Goal: Information Seeking & Learning: Learn about a topic

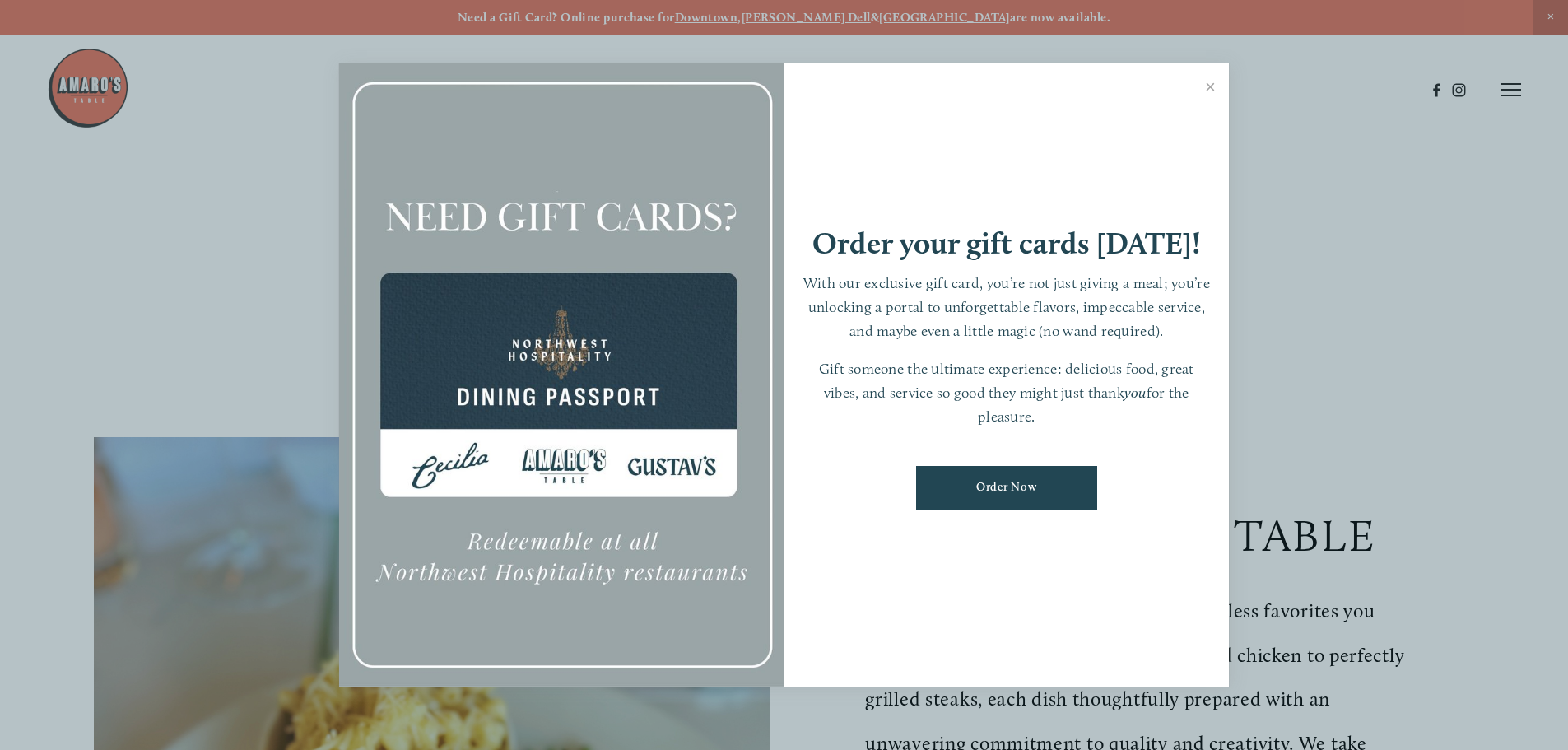
drag, startPoint x: 863, startPoint y: 375, endPoint x: 1090, endPoint y: 418, distance: 231.0
click at [1090, 418] on p "Gift someone the ultimate experience: delicious food, great vibes, and service …" at bounding box center [1006, 392] width 412 height 71
click at [1212, 84] on link "Close" at bounding box center [1210, 89] width 32 height 46
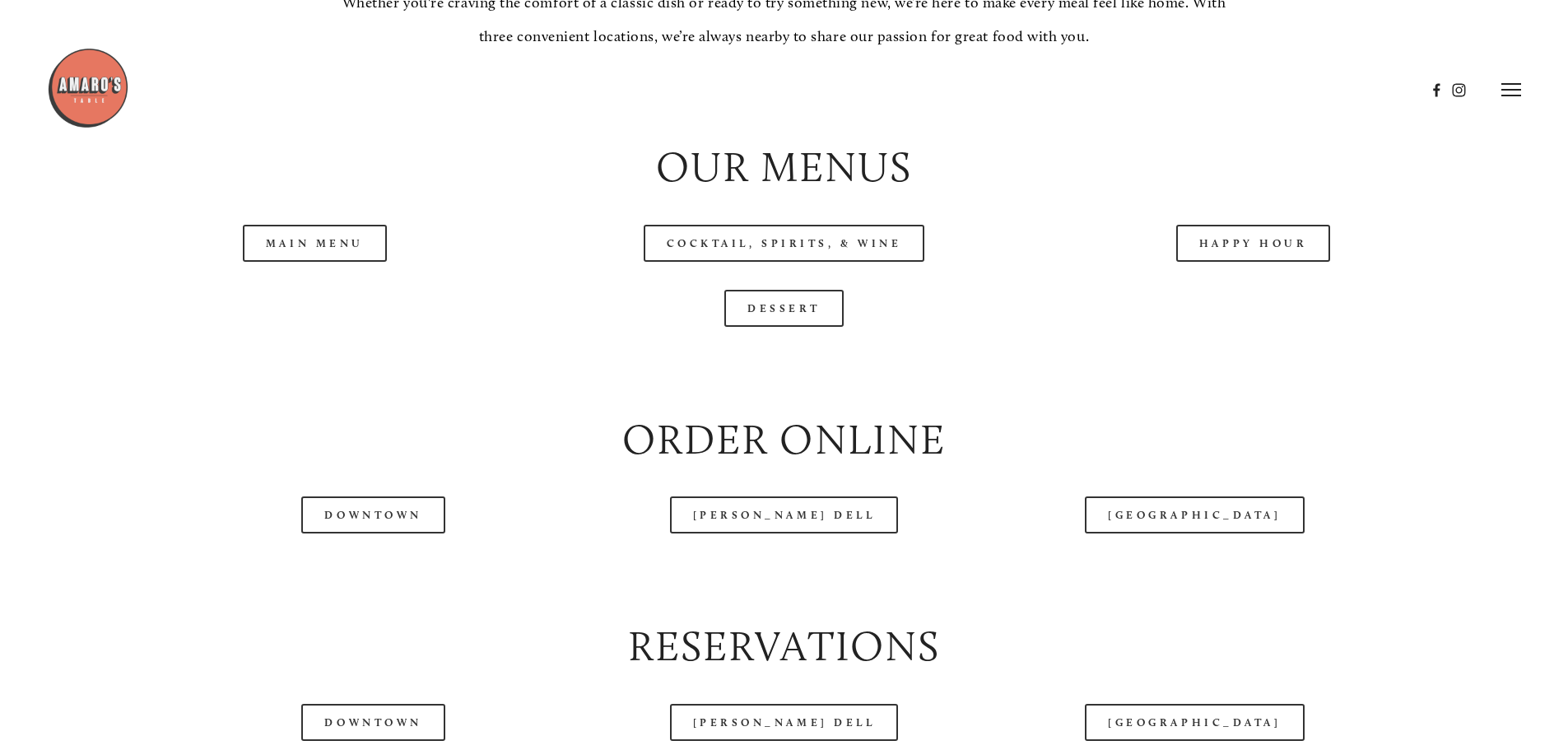
scroll to position [1810, 0]
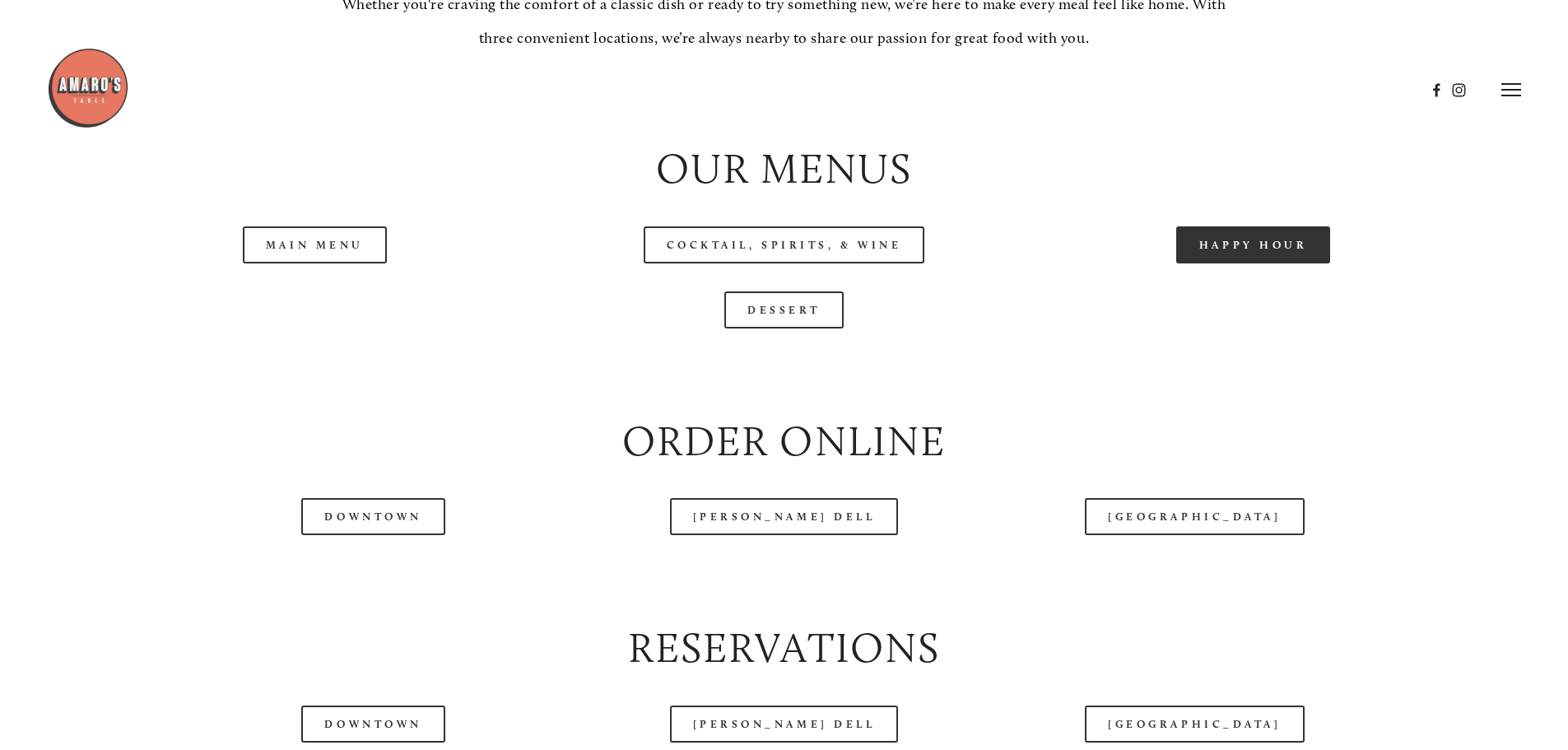
click at [1247, 263] on link "Happy Hour" at bounding box center [1253, 245] width 155 height 37
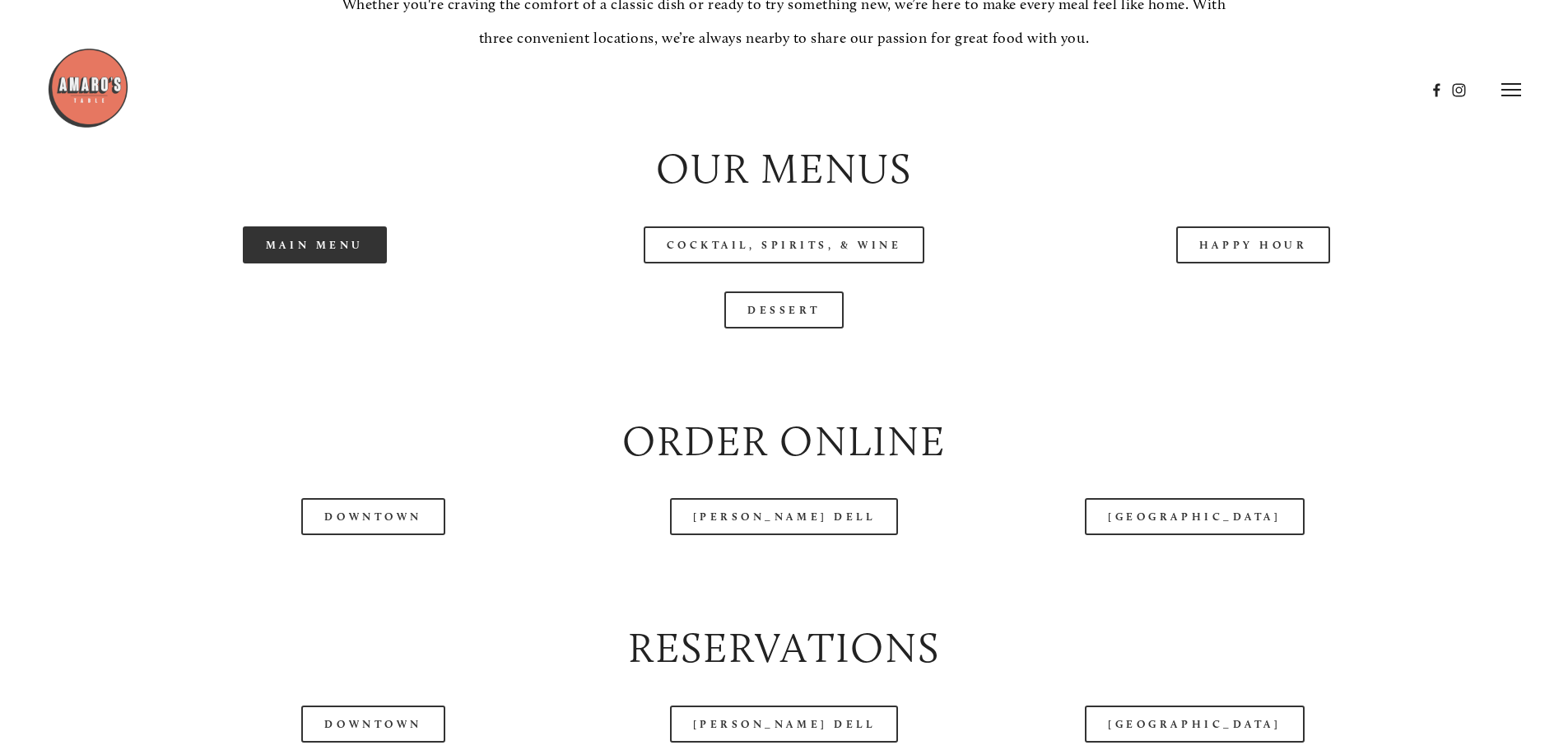
click at [297, 263] on link "Main Menu" at bounding box center [314, 245] width 144 height 37
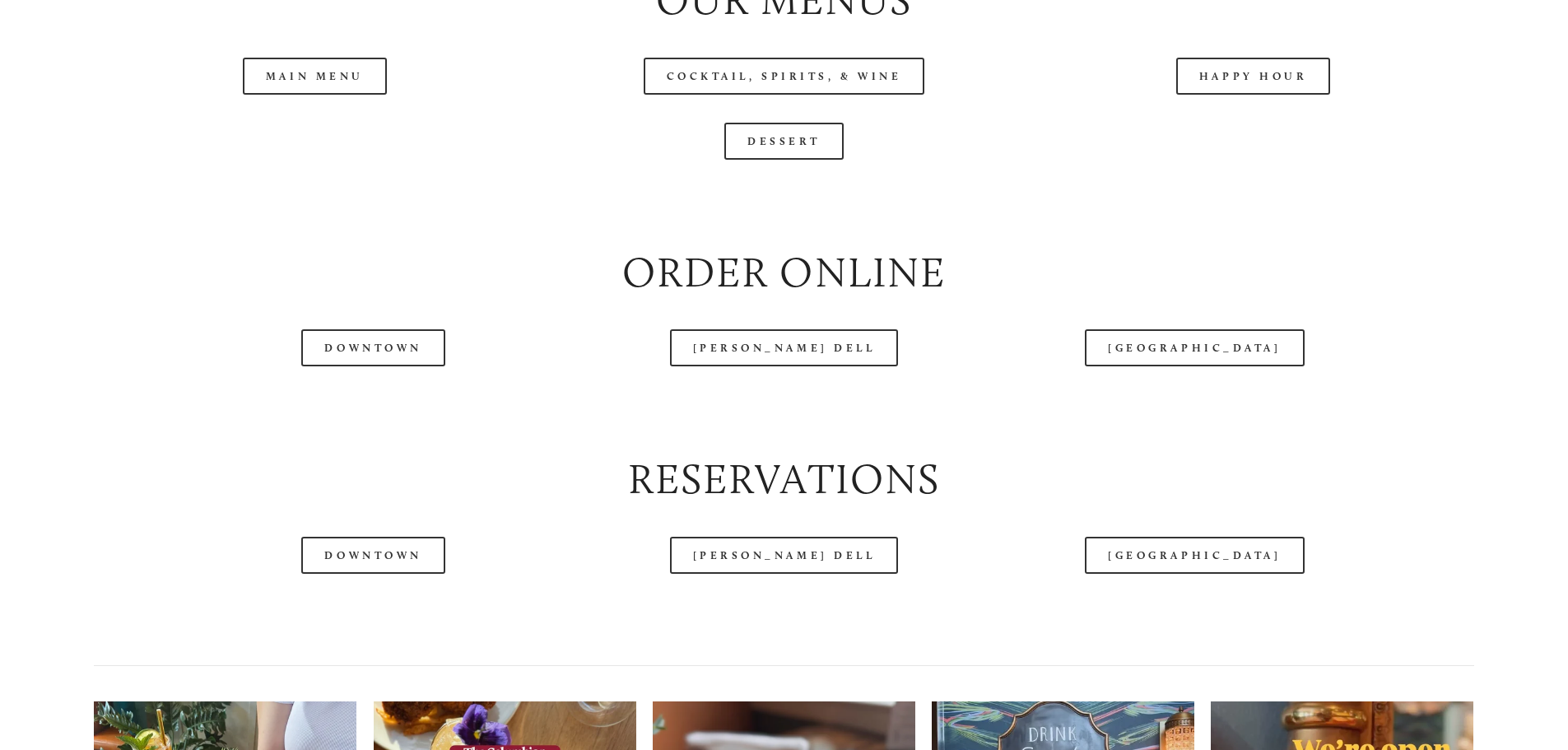
scroll to position [2304, 0]
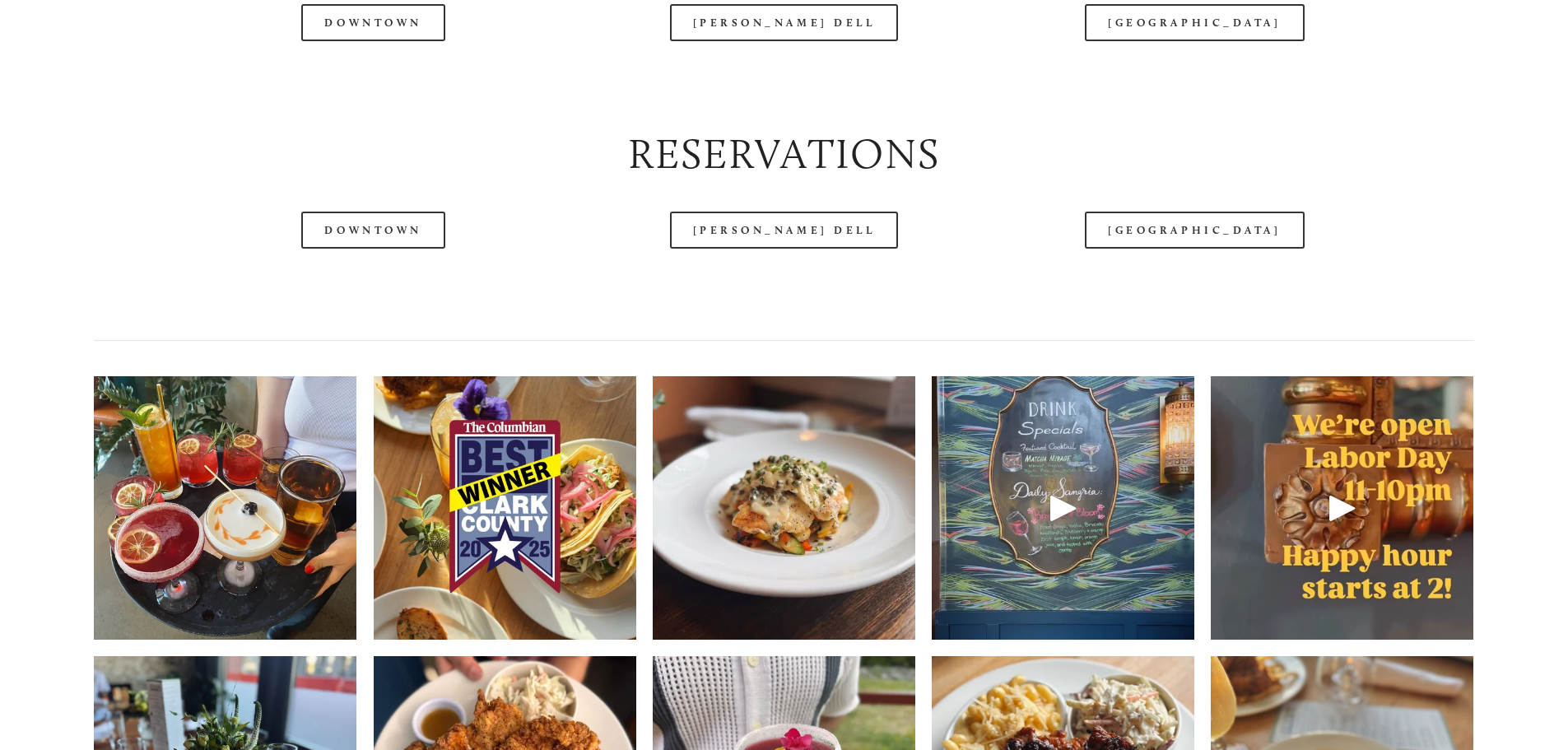
click at [1084, 486] on div at bounding box center [1063, 508] width 263 height 263
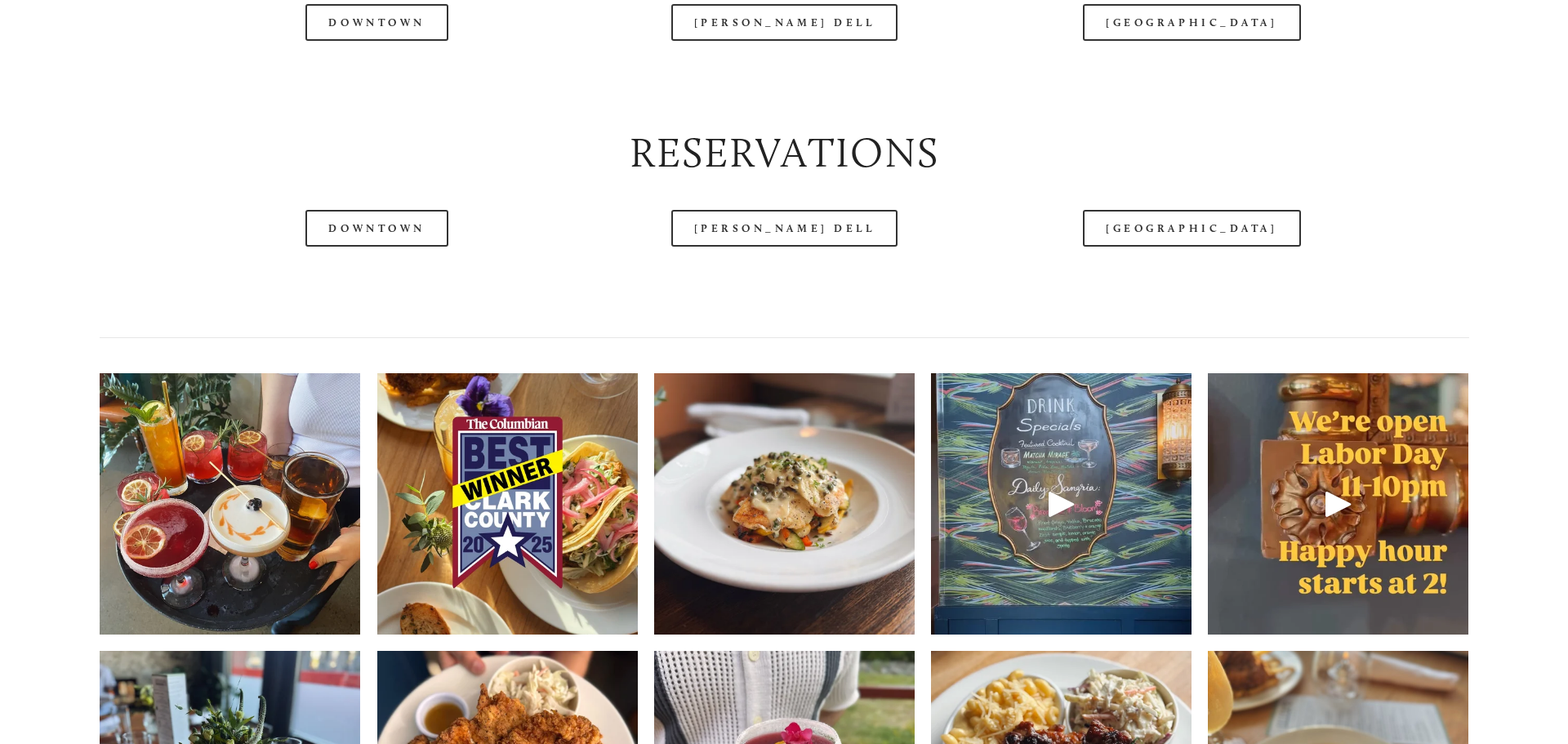
scroll to position [2243, 0]
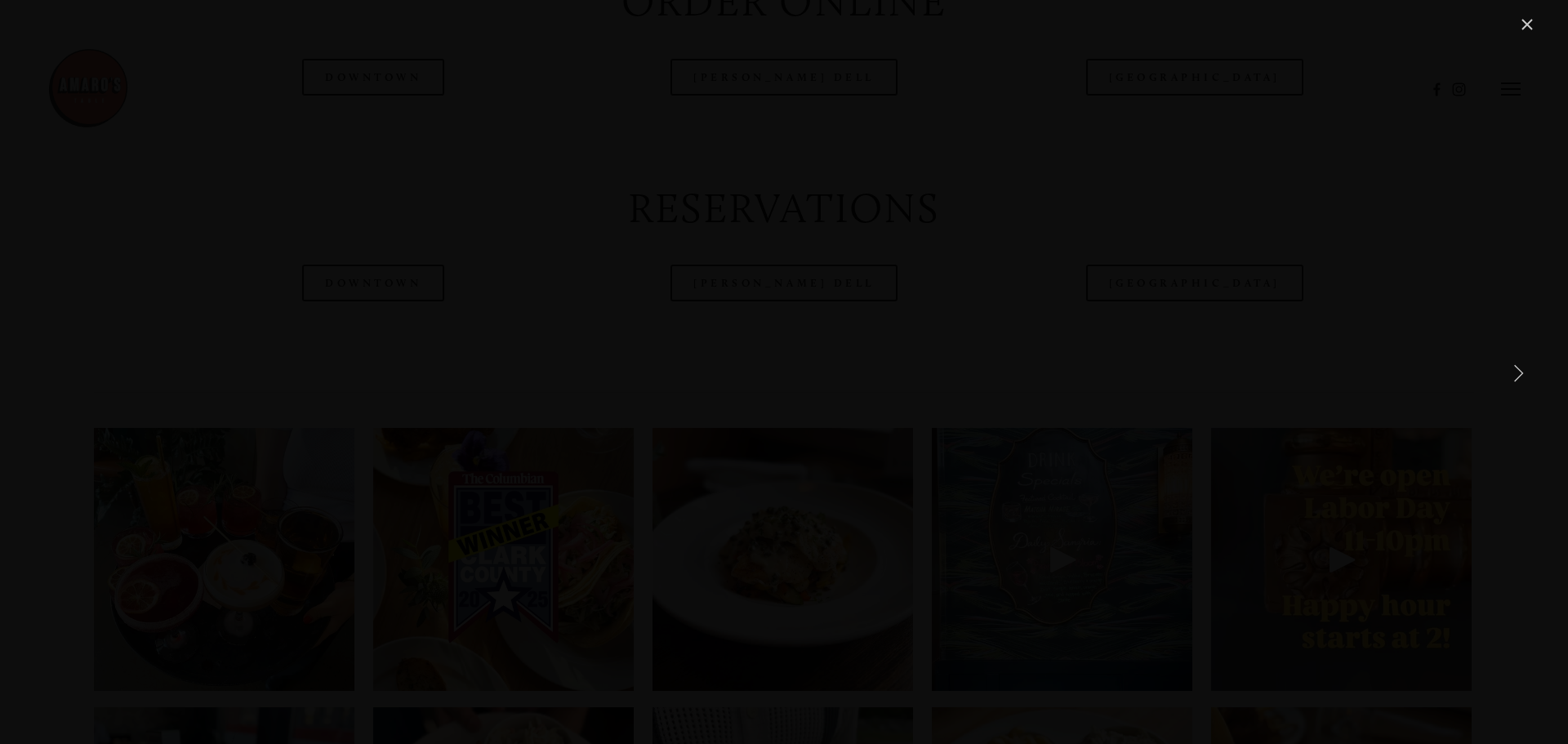
click at [1405, 199] on div "Gallery" at bounding box center [784, 372] width 1505 height 714
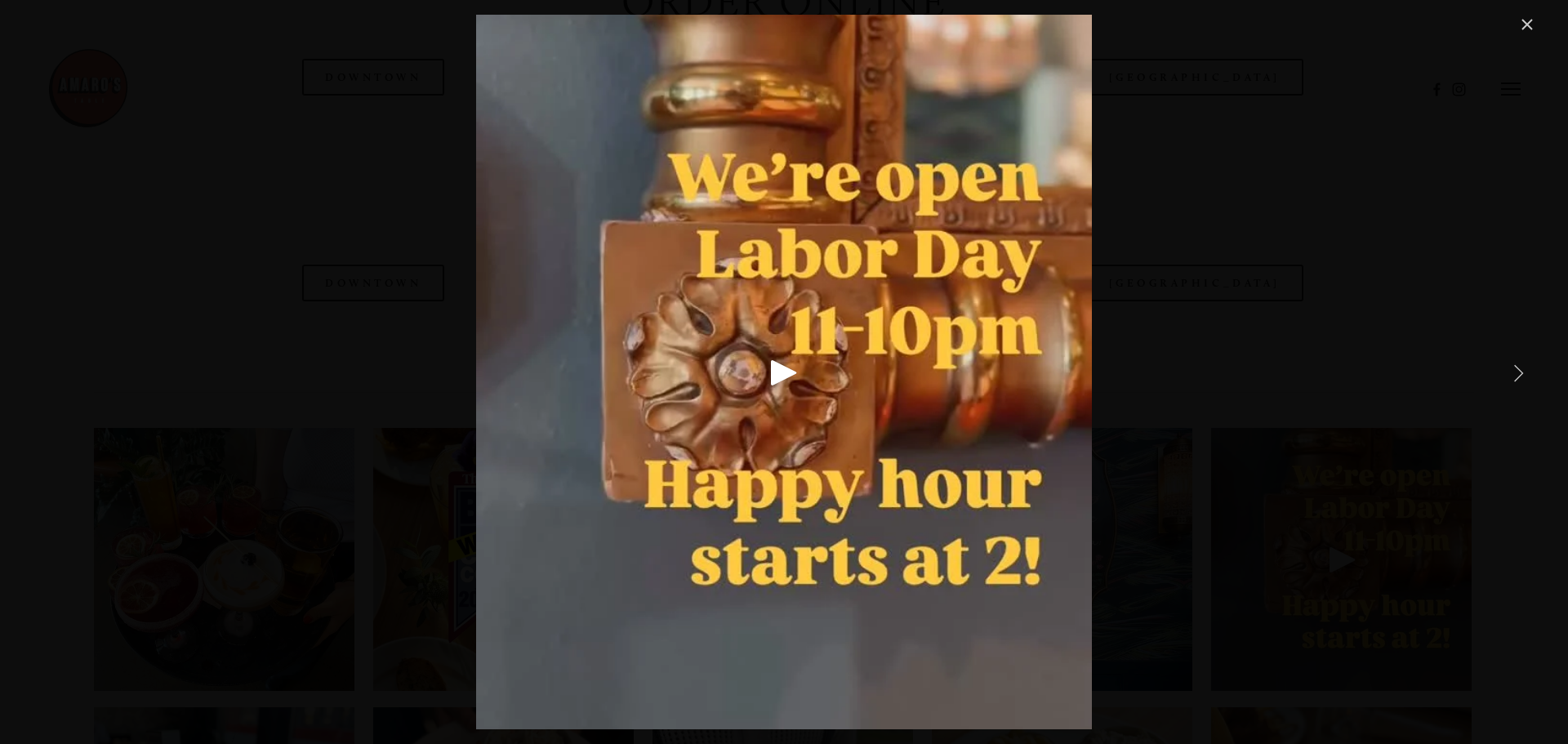
click at [840, 358] on div "Gallery" at bounding box center [784, 372] width 616 height 714
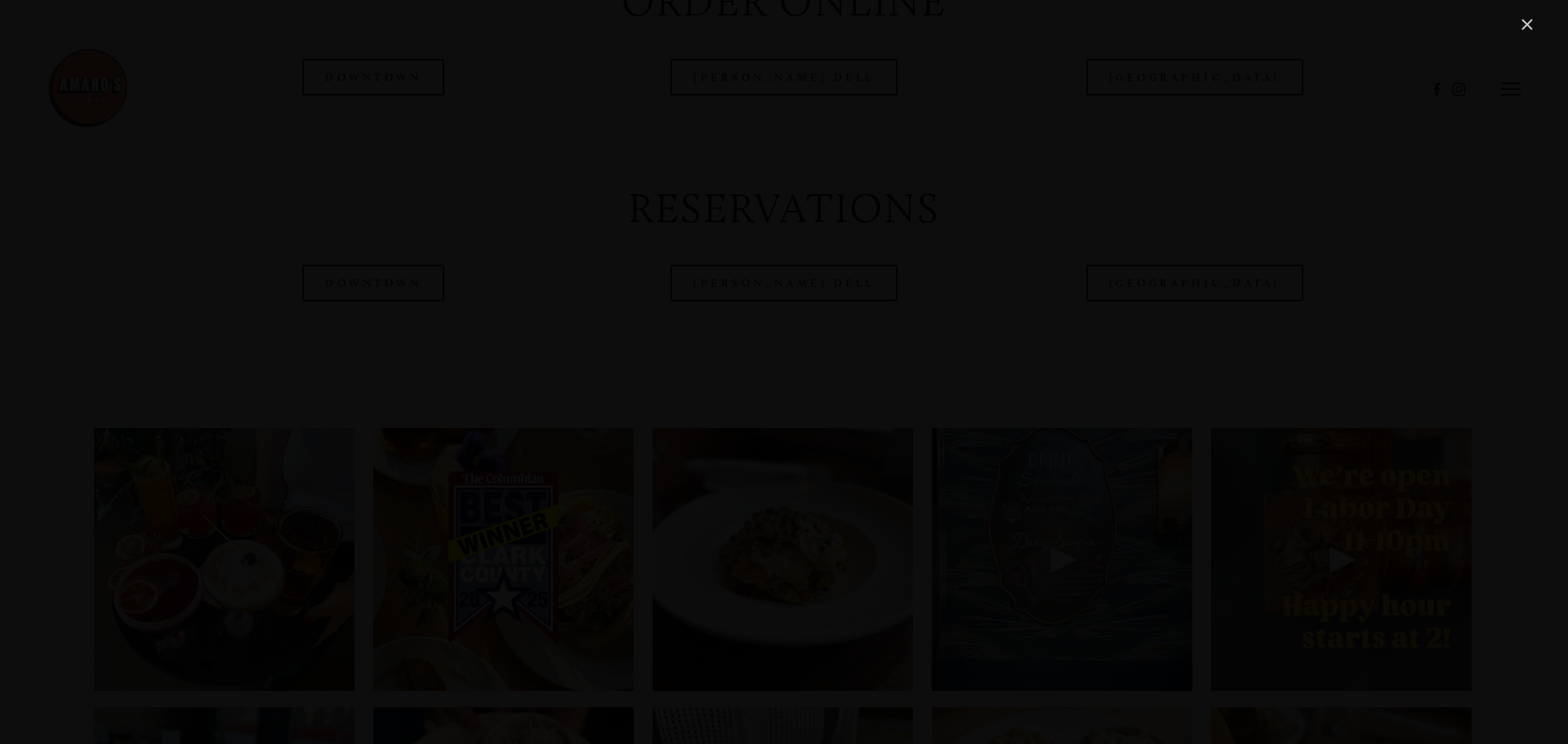
click at [1522, 21] on link "Close" at bounding box center [1528, 25] width 20 height 20
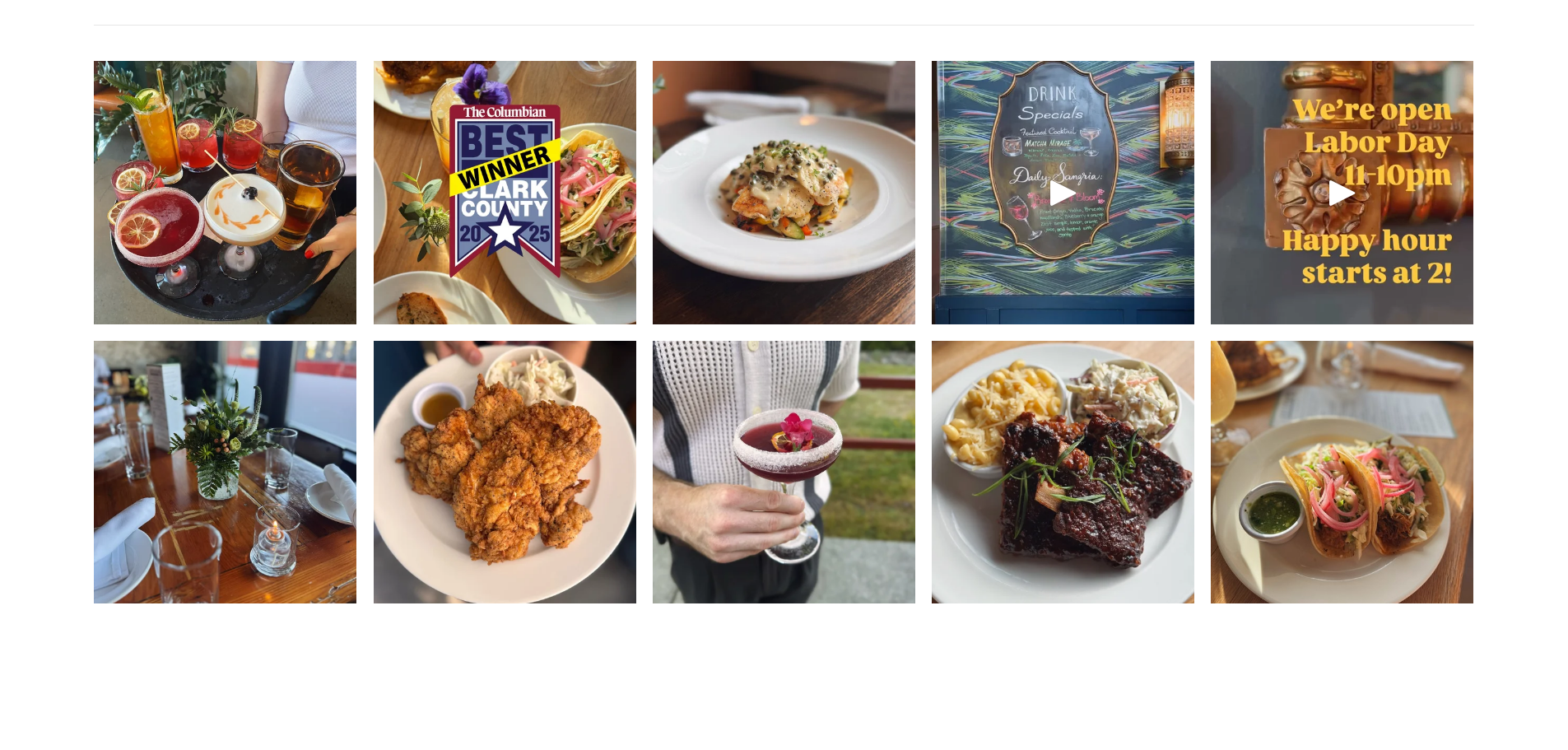
scroll to position [2634, 0]
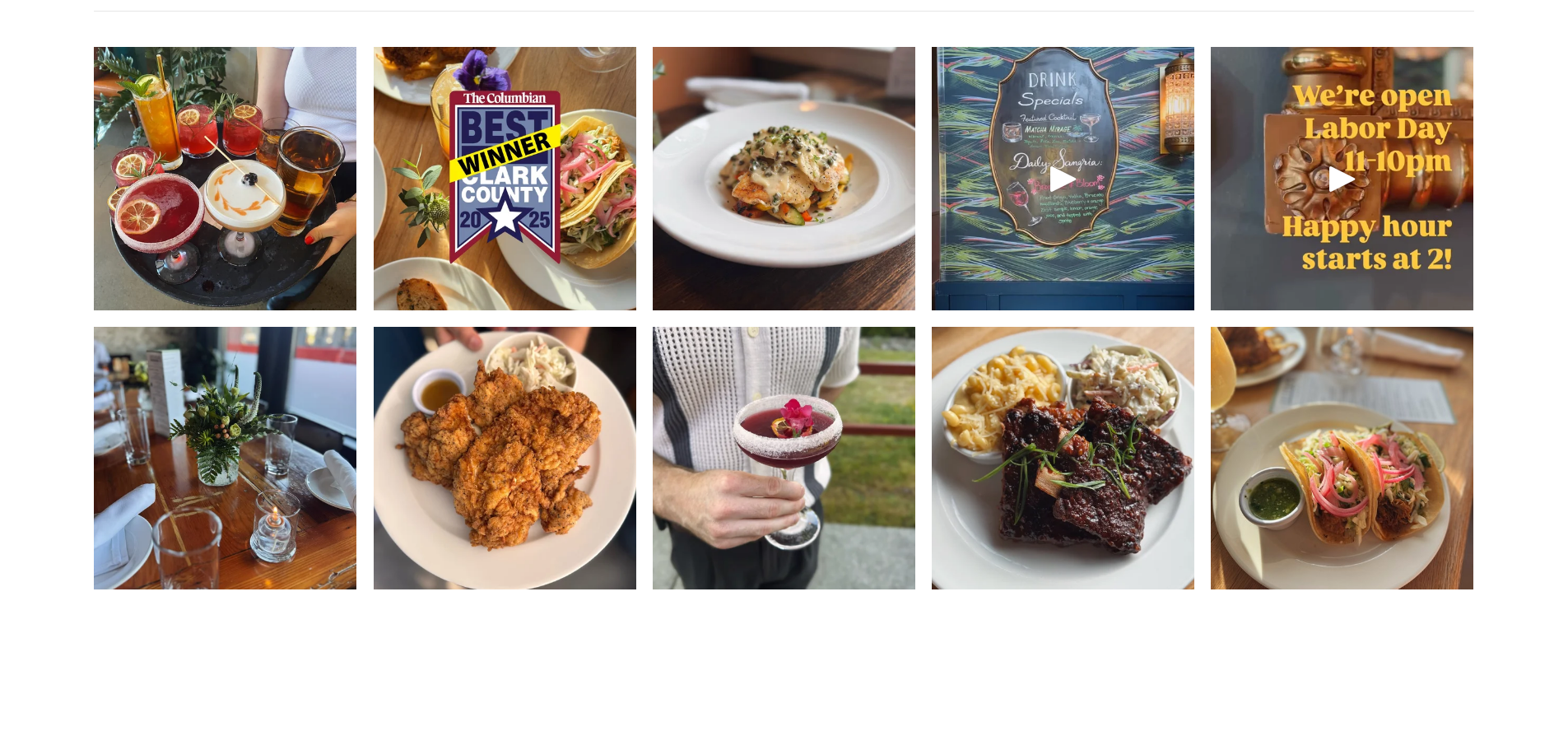
click at [325, 267] on img at bounding box center [225, 178] width 263 height 339
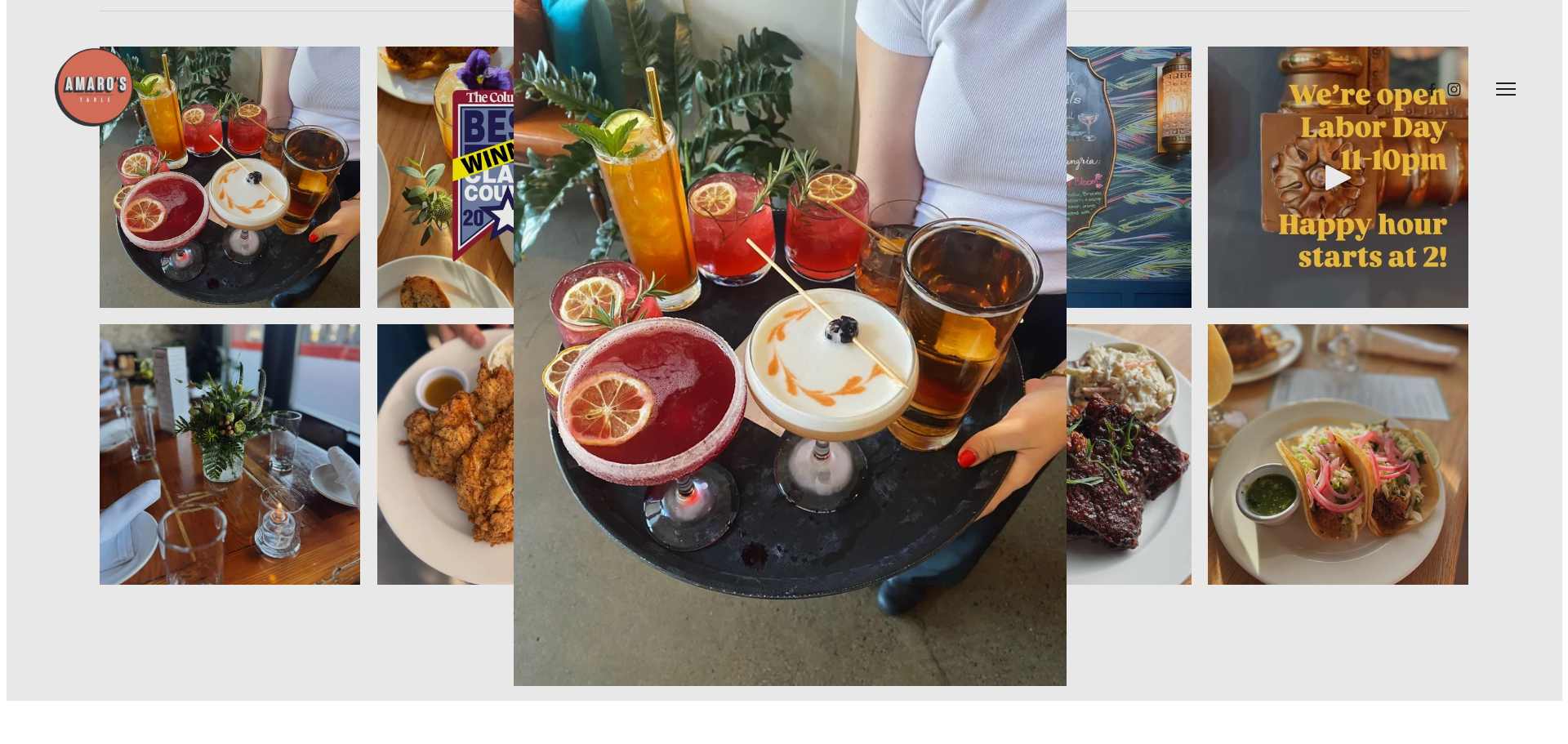
scroll to position [2569, 0]
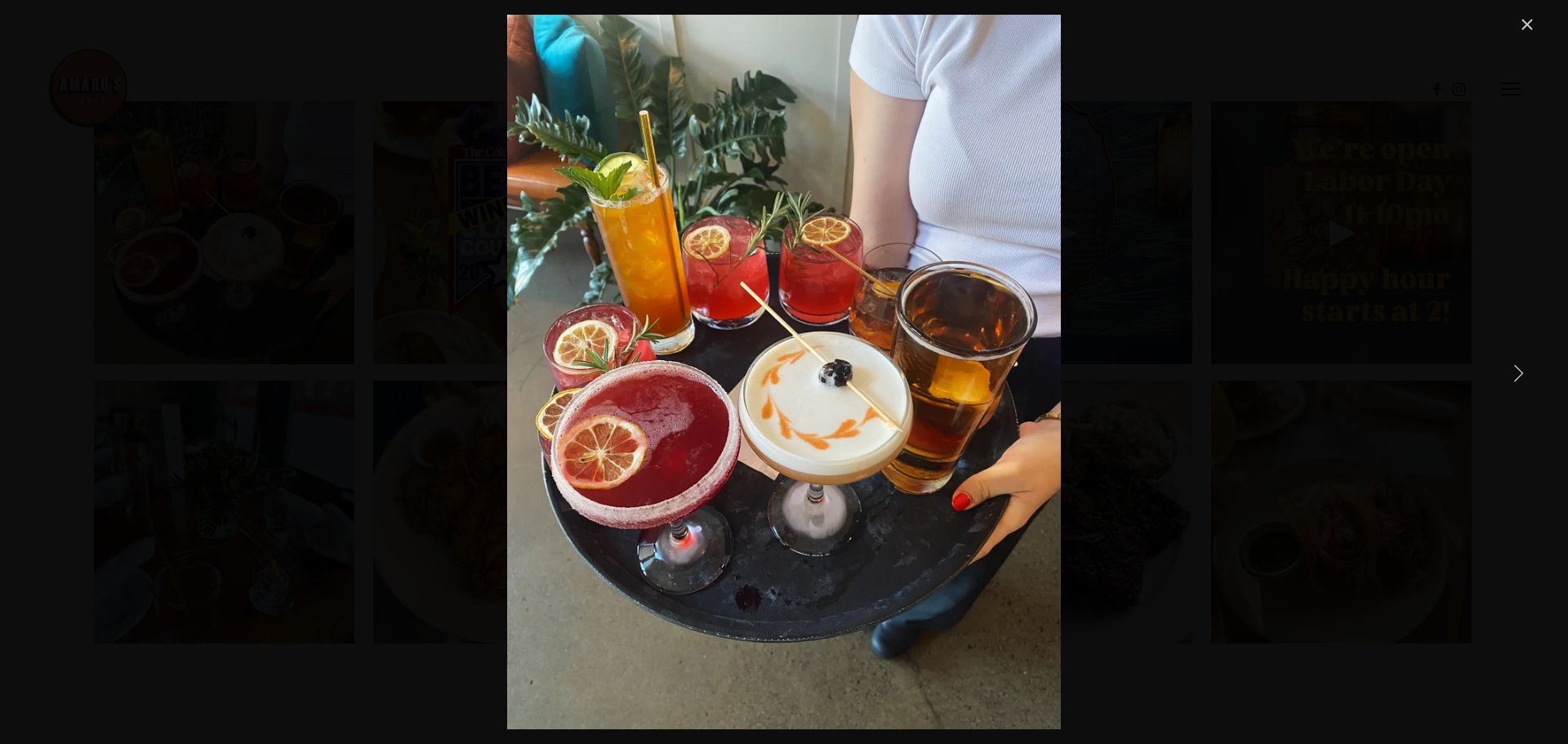
click at [1436, 144] on div "Something for everyone 🙌" at bounding box center [784, 372] width 1505 height 714
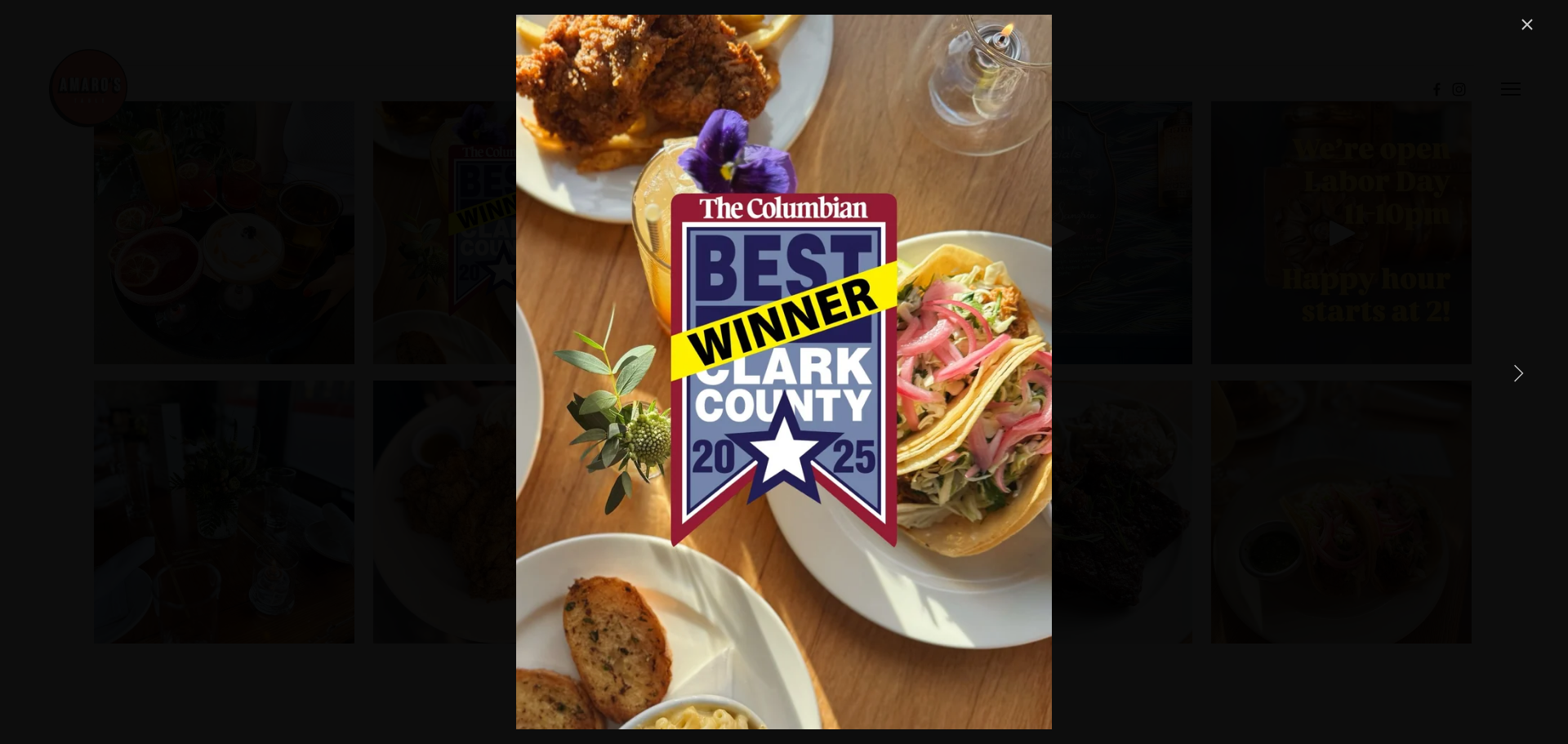
click at [1291, 239] on div "We seriously have the best guests. Thank you x1000000!!! You’ve voted us Best H…" at bounding box center [784, 372] width 1505 height 714
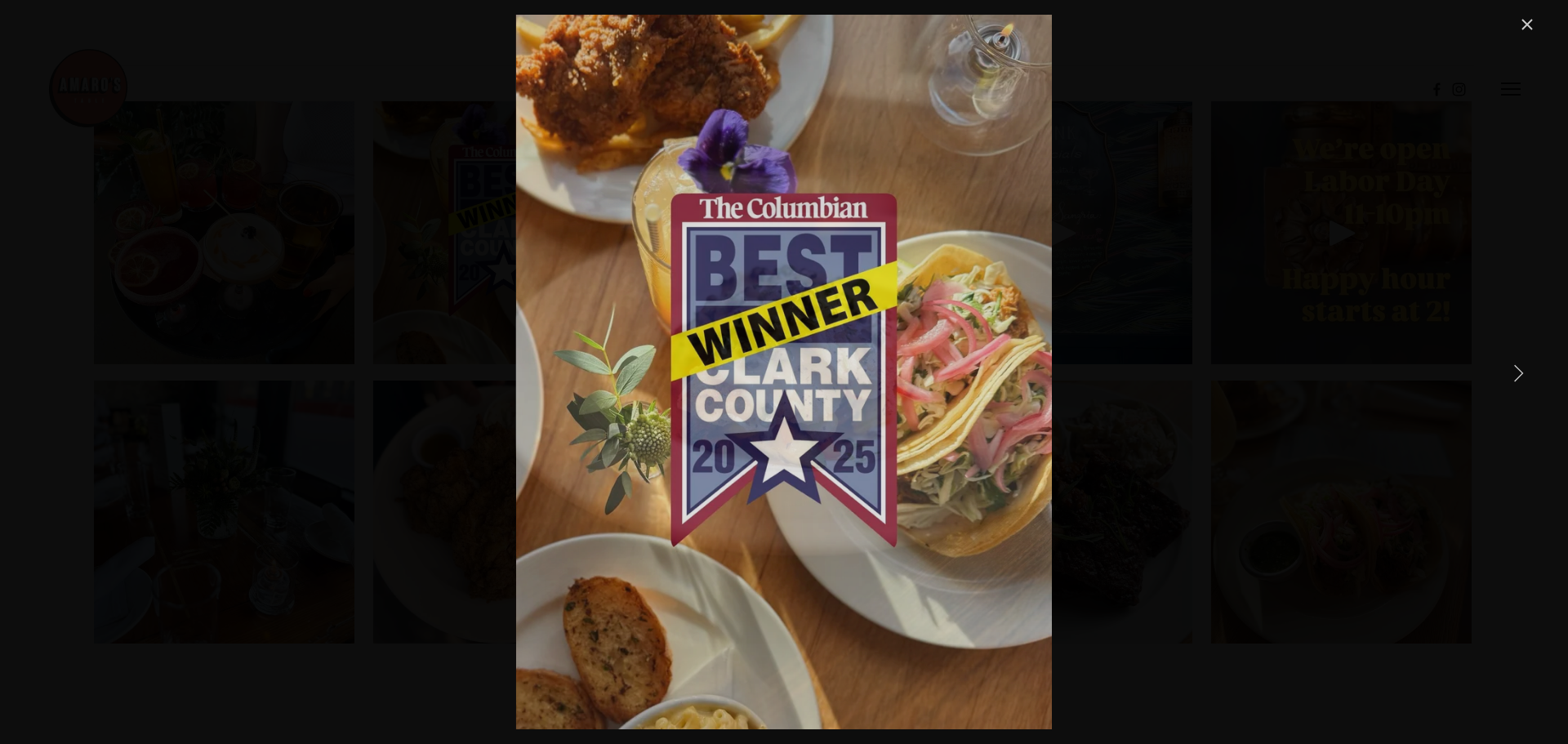
click at [1291, 239] on div "Savor your favorites from our seasonal menu this week, new fall dishes coming s…" at bounding box center [784, 372] width 1505 height 714
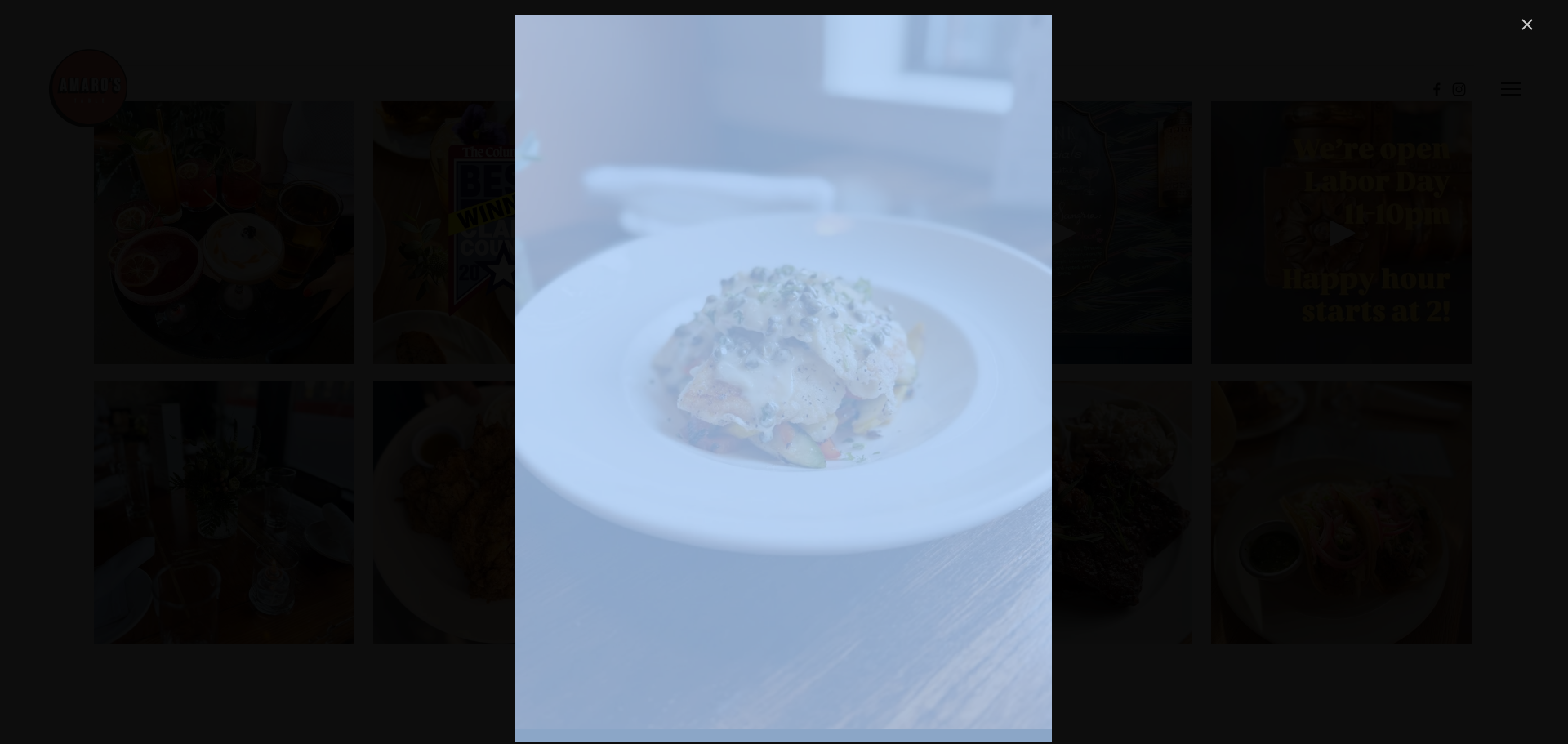
click at [1291, 239] on div "Savor your favorites from our seasonal menu this week, new fall dishes coming s…" at bounding box center [784, 372] width 1505 height 714
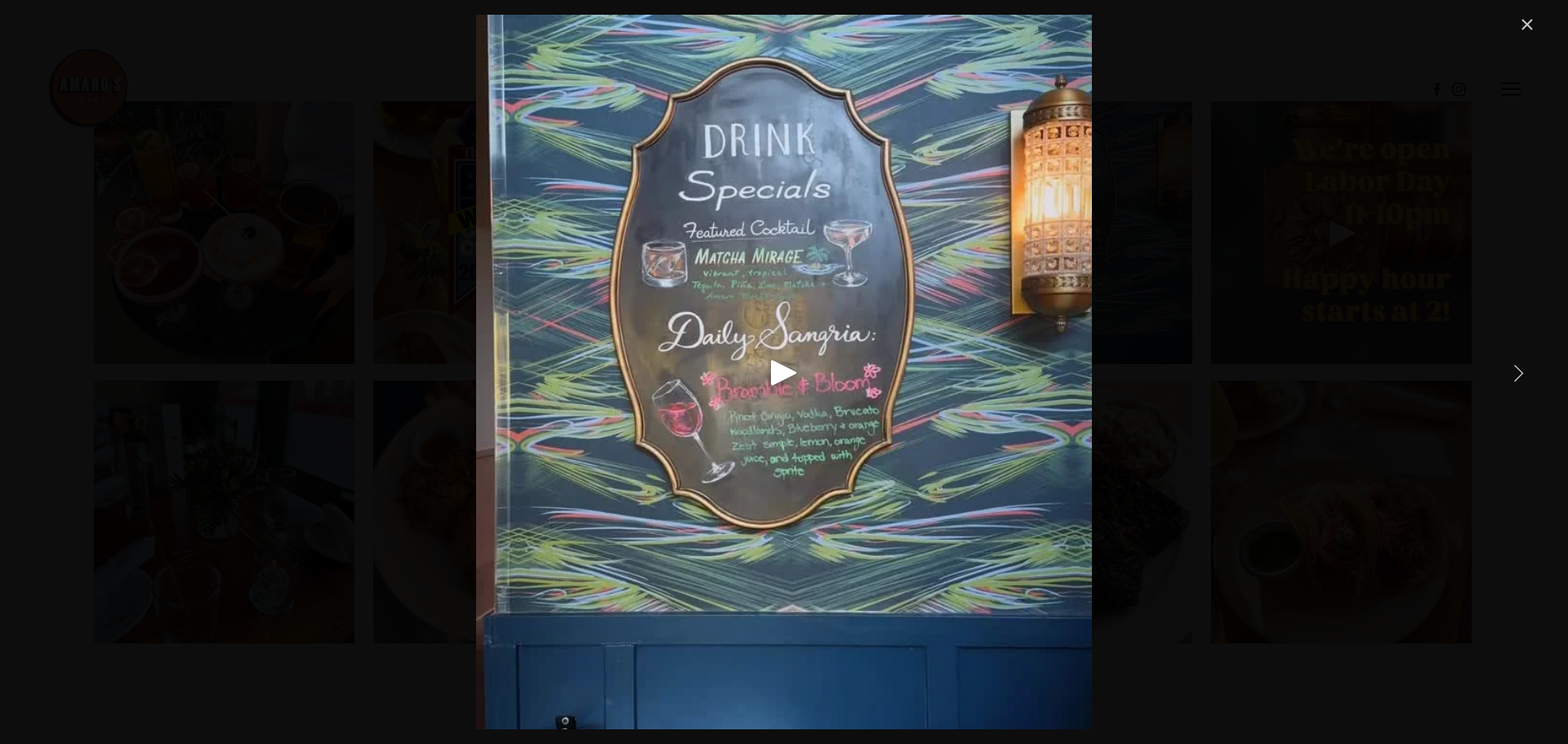
click at [1524, 24] on link "Close" at bounding box center [1528, 25] width 20 height 20
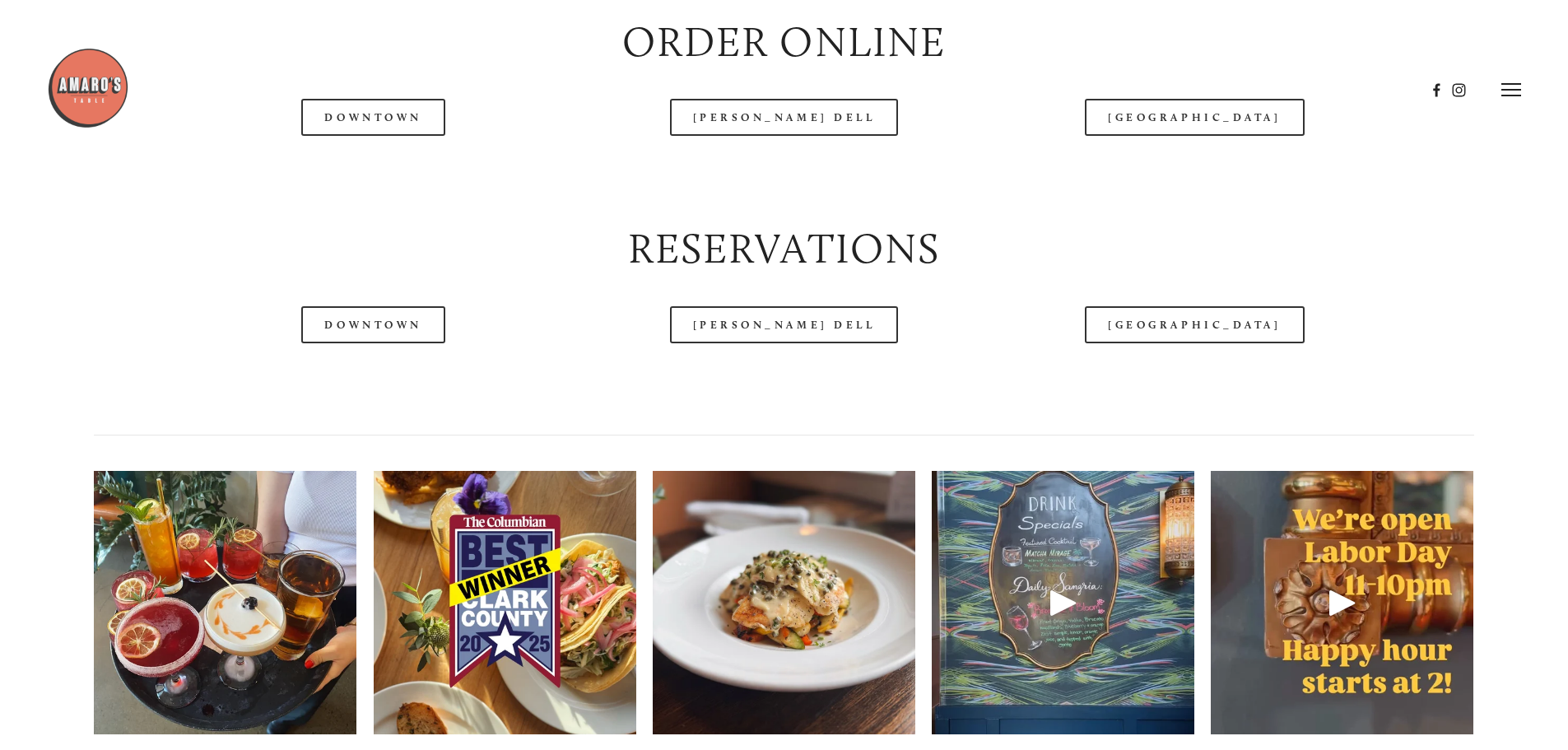
scroll to position [1976, 0]
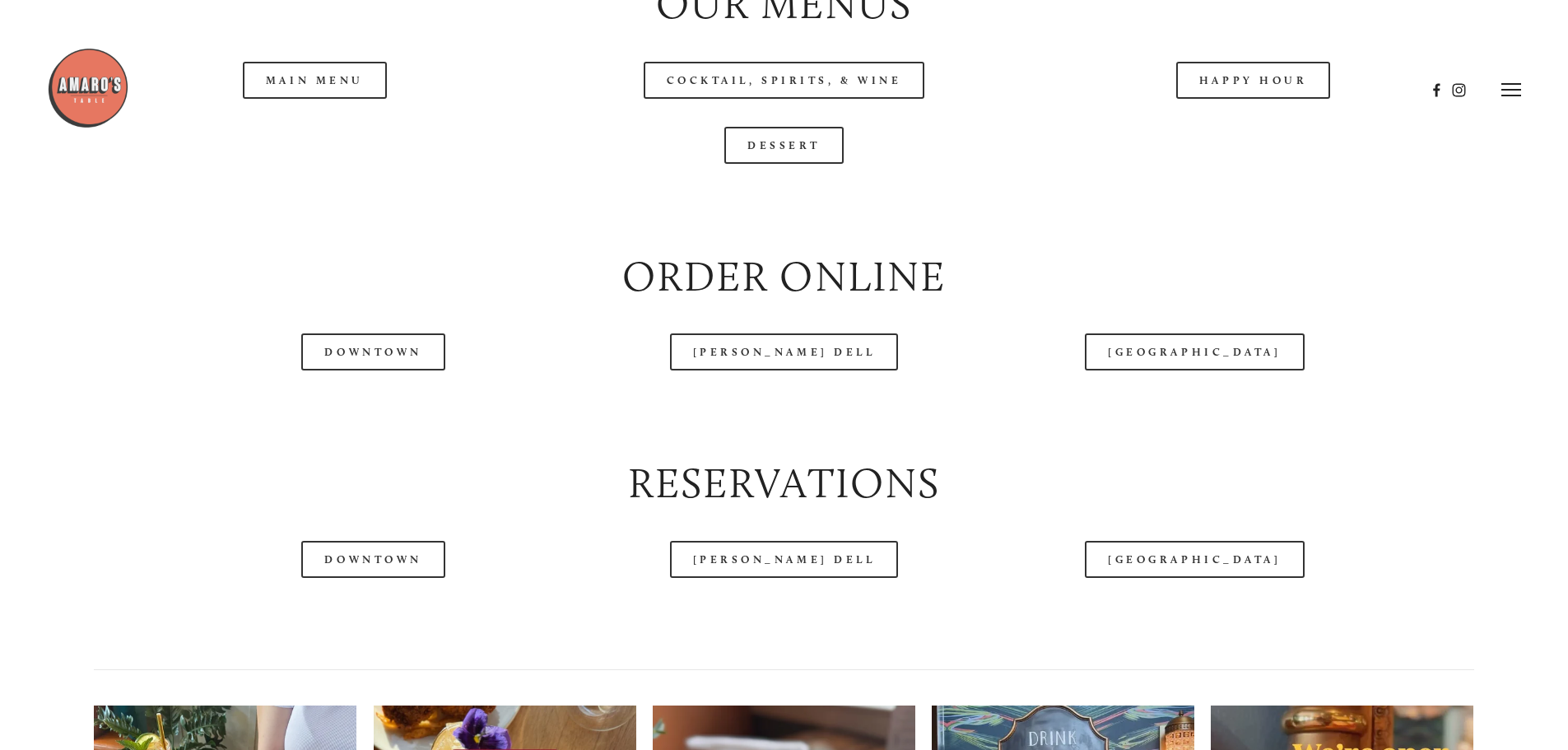
click at [1242, 142] on header "Menu Order Now Visit Gallery 0" at bounding box center [784, 89] width 1474 height 179
click at [1243, 129] on div at bounding box center [736, 89] width 1379 height 85
click at [1280, 137] on header "Menu Order Now Visit Gallery 0" at bounding box center [784, 89] width 1474 height 179
click at [1247, 140] on header "Menu Order Now Visit Gallery 0" at bounding box center [784, 89] width 1474 height 179
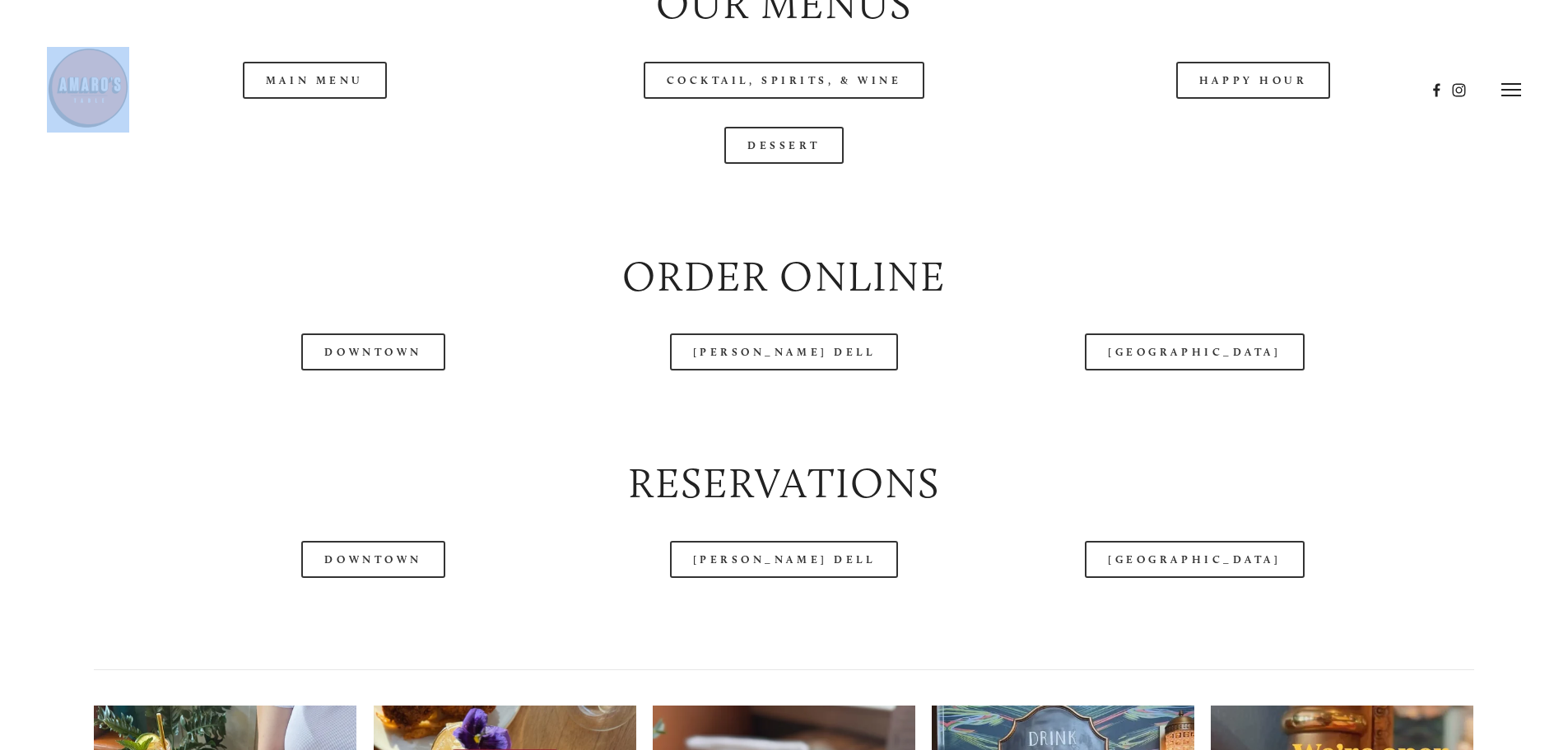
click at [1247, 140] on header "Menu Order Now Visit Gallery 0" at bounding box center [784, 89] width 1474 height 179
click at [1248, 140] on header "Menu Order Now Visit Gallery 0" at bounding box center [784, 89] width 1474 height 179
click at [1188, 234] on div at bounding box center [783, 206] width 1407 height 56
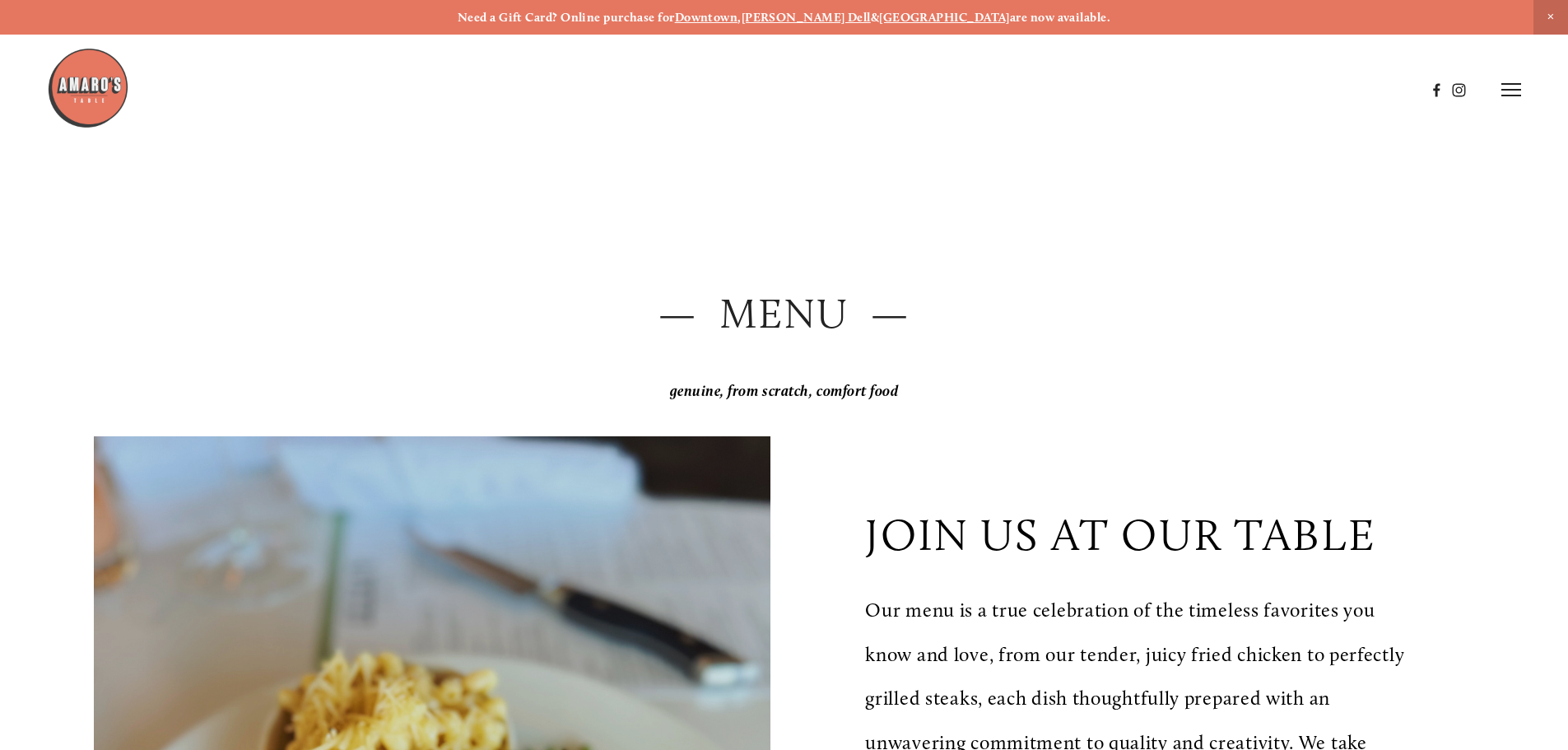
click at [1501, 91] on header "Menu Order Now Visit Gallery 0" at bounding box center [784, 89] width 1474 height 179
click at [1501, 90] on line at bounding box center [1511, 90] width 20 height 0
click at [1158, 89] on span "Menu" at bounding box center [1166, 89] width 34 height 16
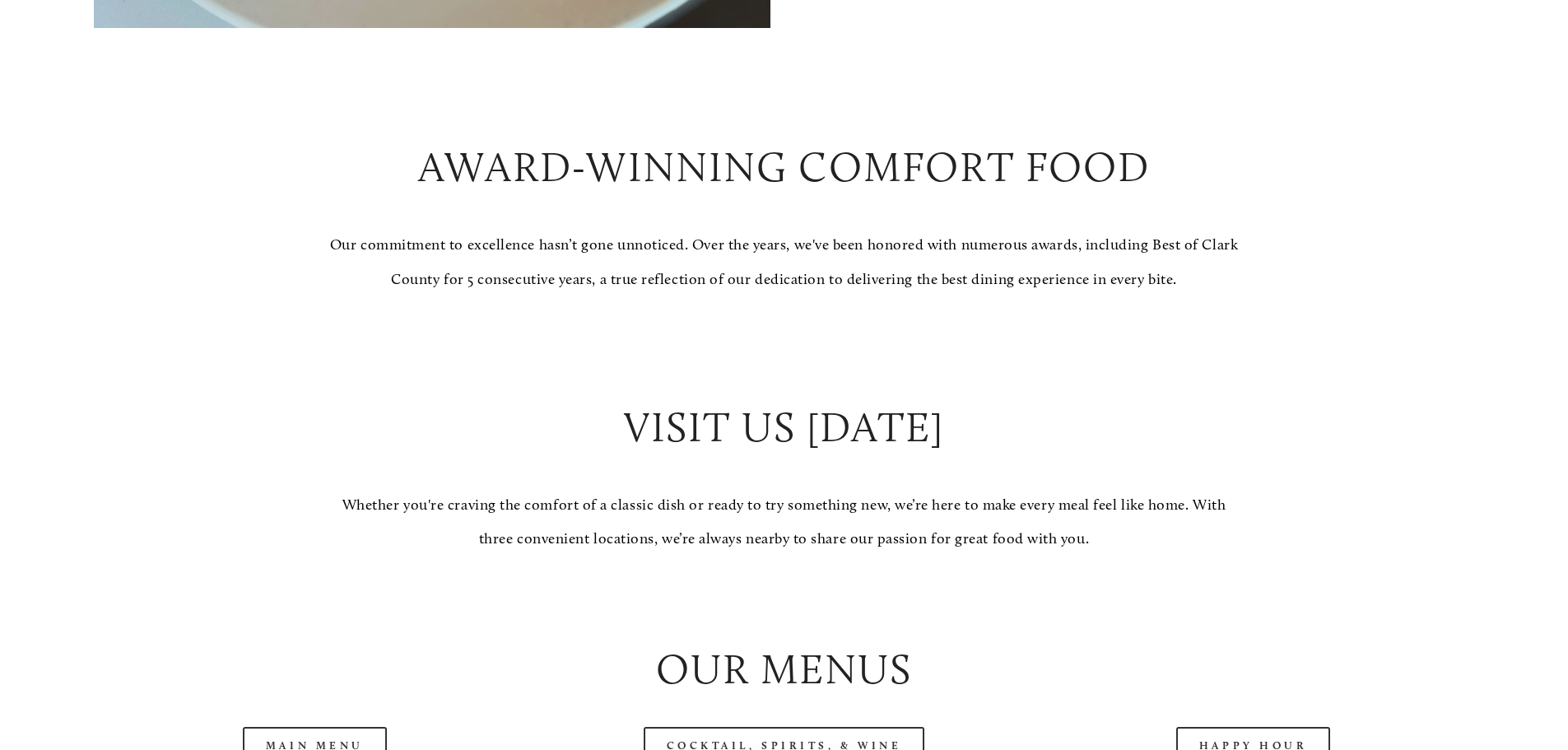
scroll to position [1729, 0]
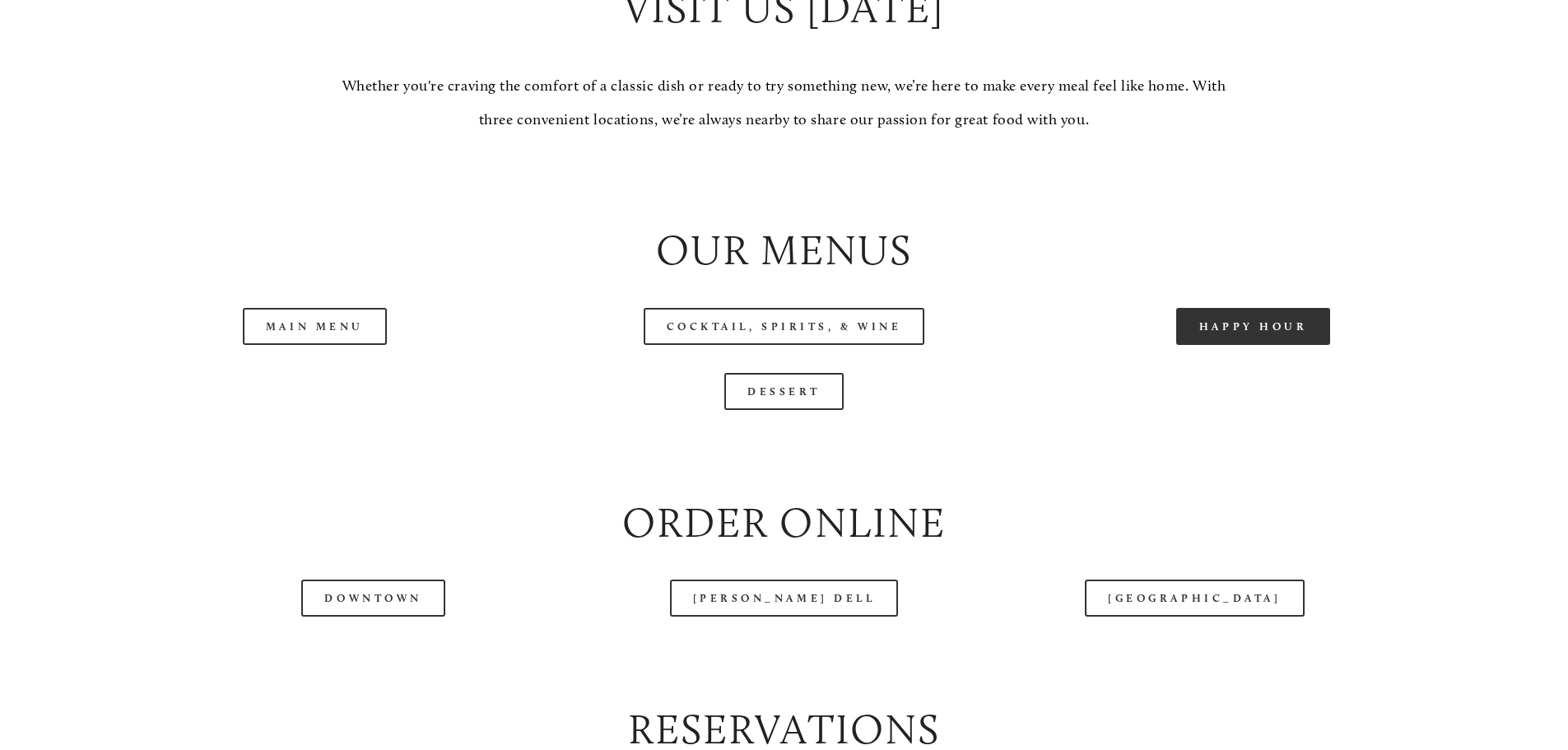
click at [1253, 345] on link "Happy Hour" at bounding box center [1253, 326] width 155 height 37
